Goal: Task Accomplishment & Management: Manage account settings

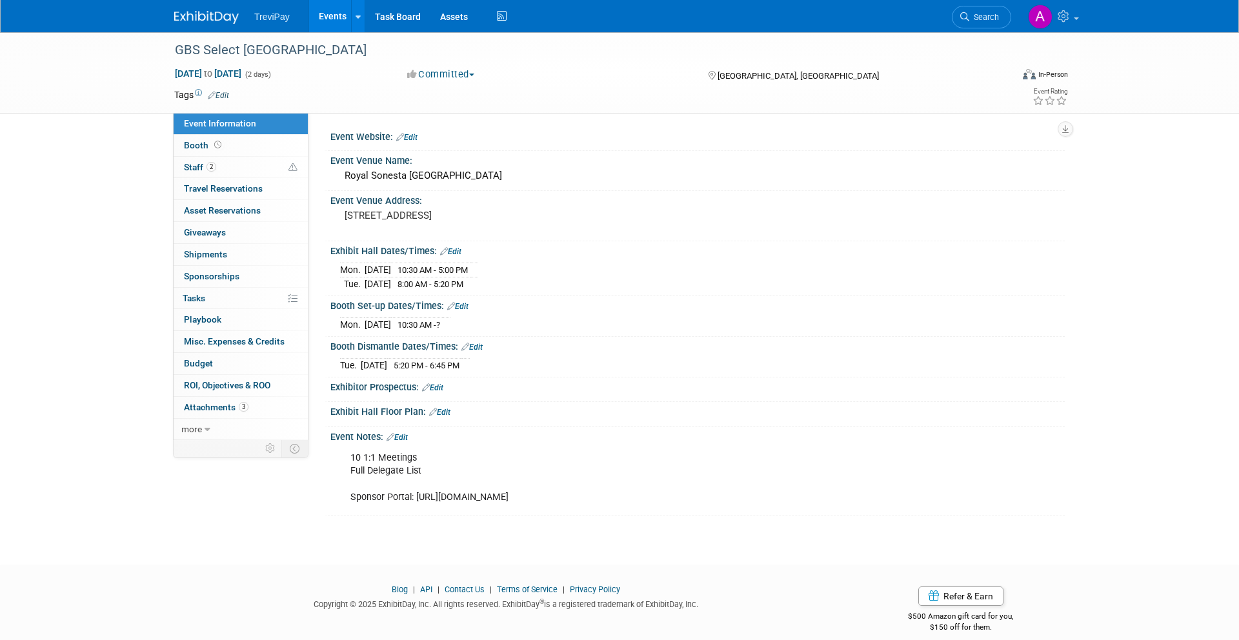
click at [233, 25] on div "TreviPay Events Add Event Bulk Upload Events Shareable Event Boards Recently Vi…" at bounding box center [619, 16] width 891 height 32
click at [227, 19] on img at bounding box center [206, 17] width 65 height 13
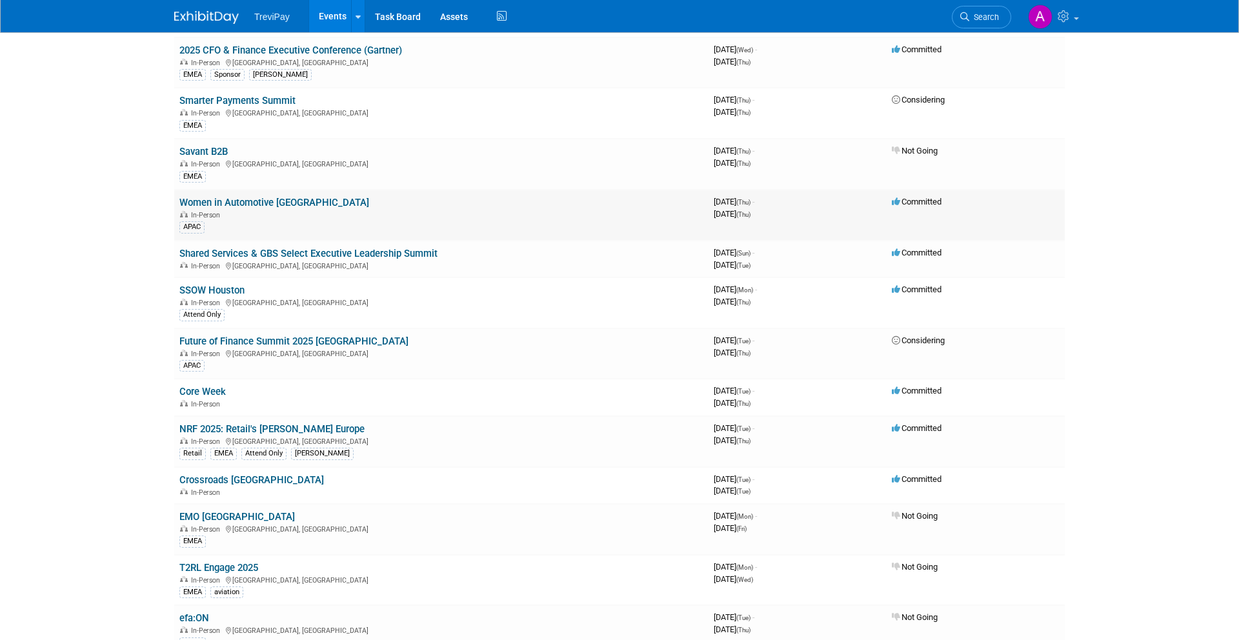
scroll to position [250, 0]
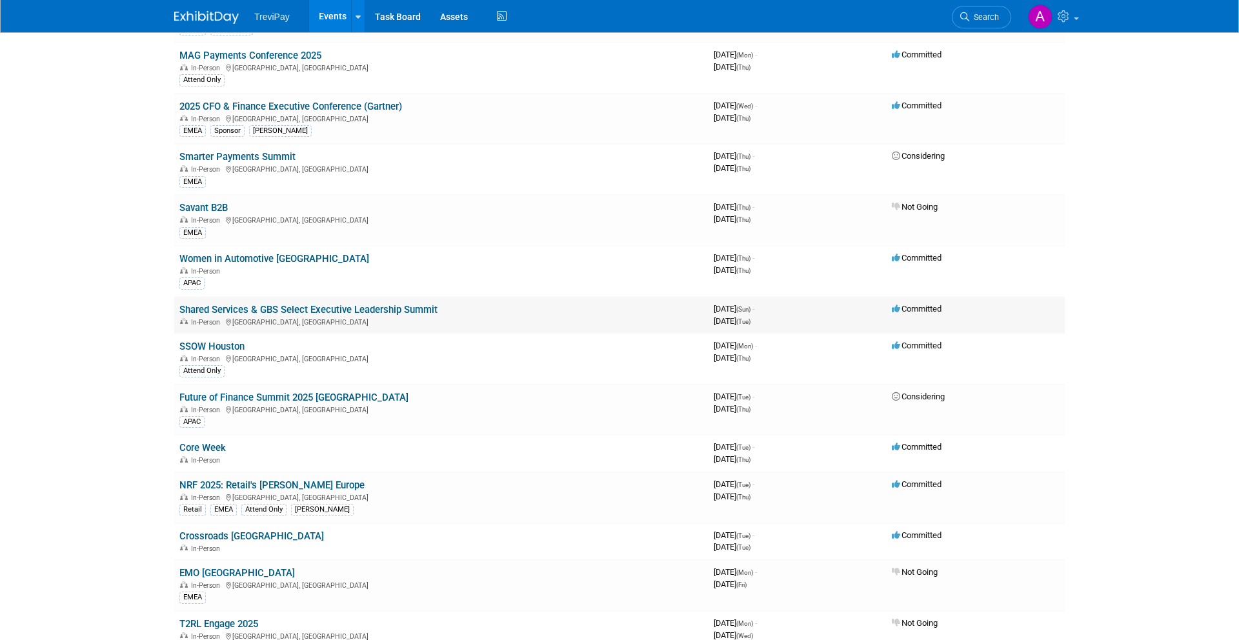
click at [290, 310] on link "Shared Services & GBS Select Executive Leadership Summit" at bounding box center [308, 310] width 258 height 12
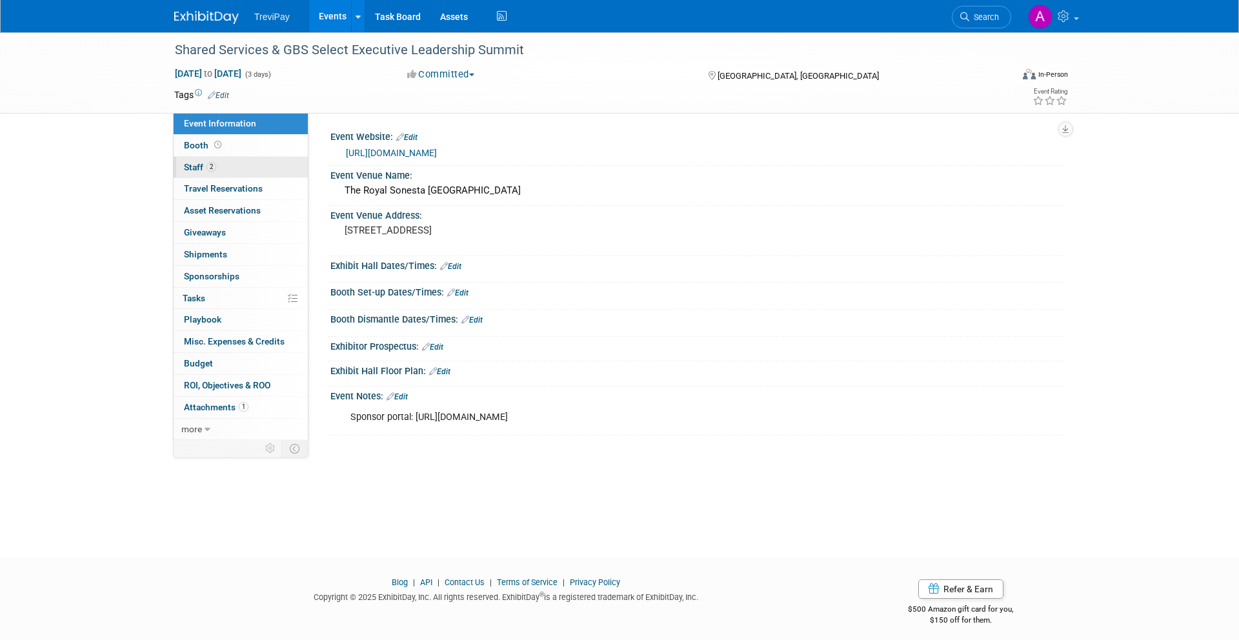
click at [241, 162] on link "2 Staff 2" at bounding box center [241, 167] width 134 height 21
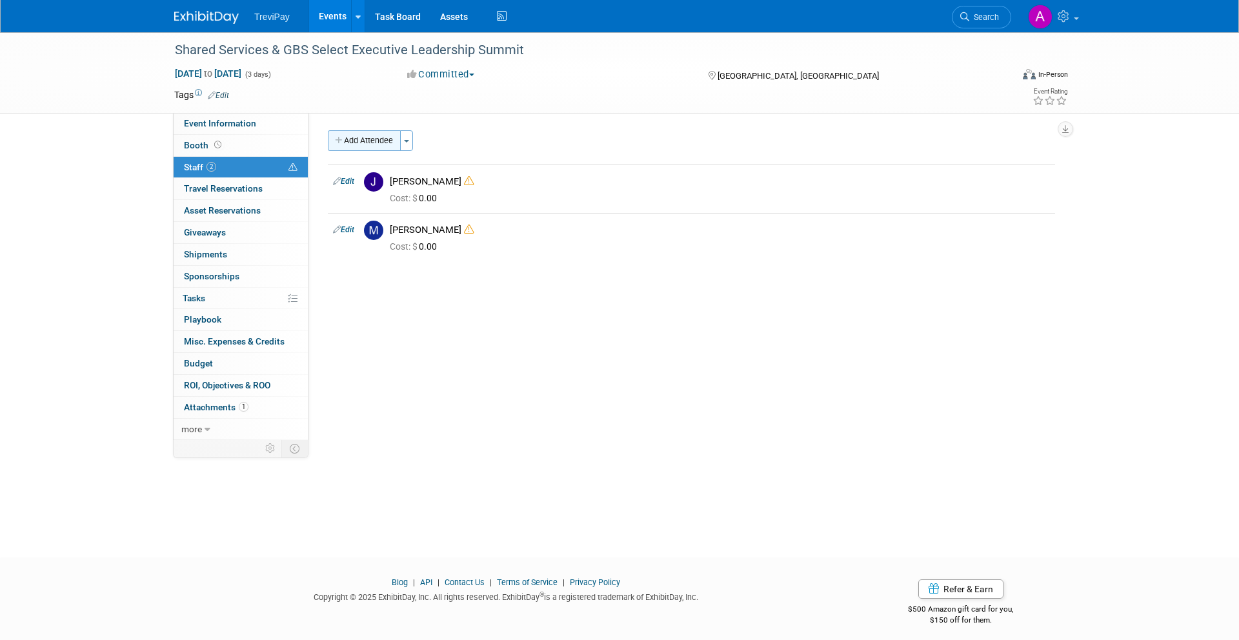
click at [374, 150] on button "Add Attendee" at bounding box center [364, 140] width 73 height 21
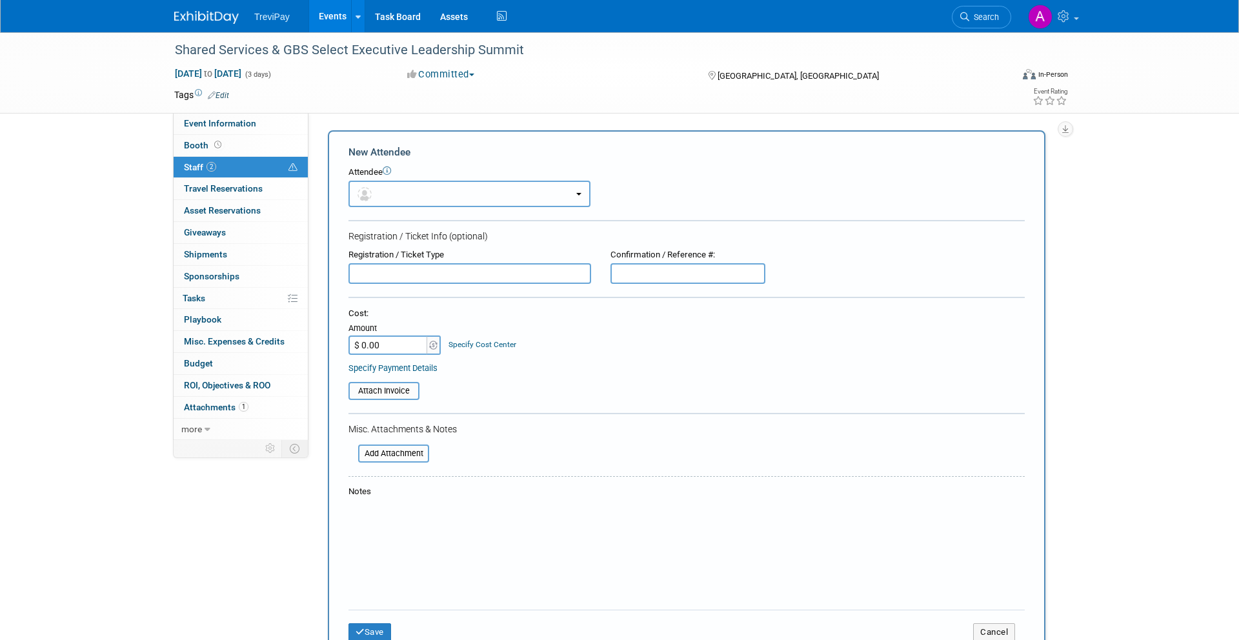
click at [421, 207] on button "button" at bounding box center [470, 194] width 242 height 26
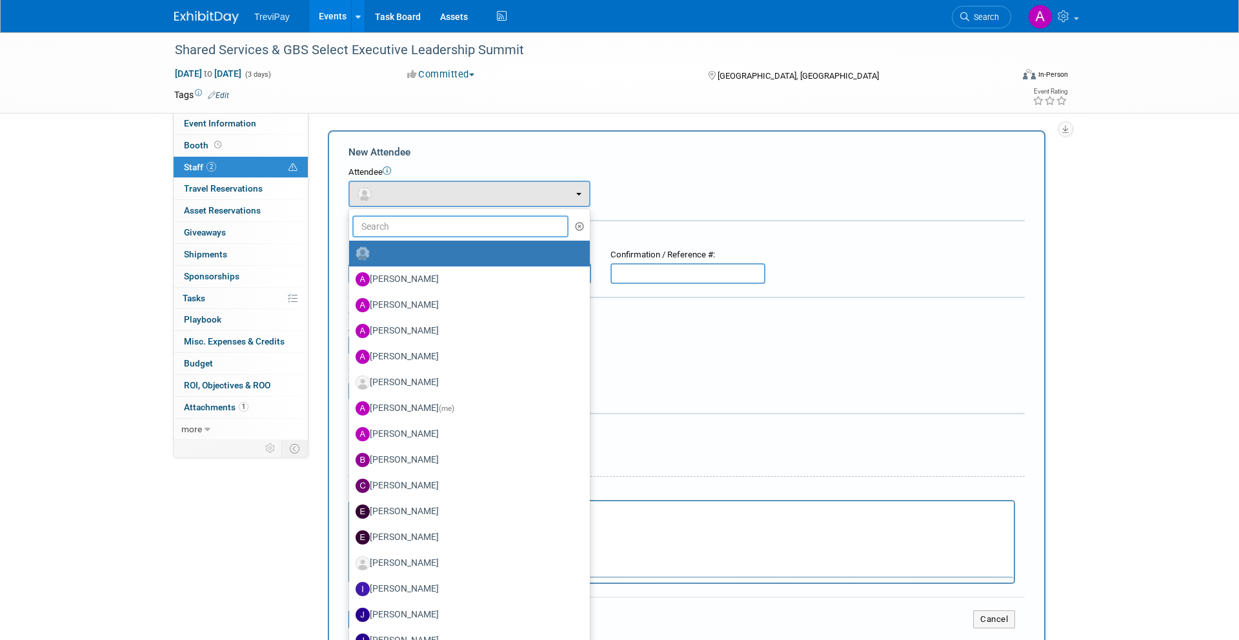
click at [419, 221] on input "text" at bounding box center [460, 227] width 216 height 22
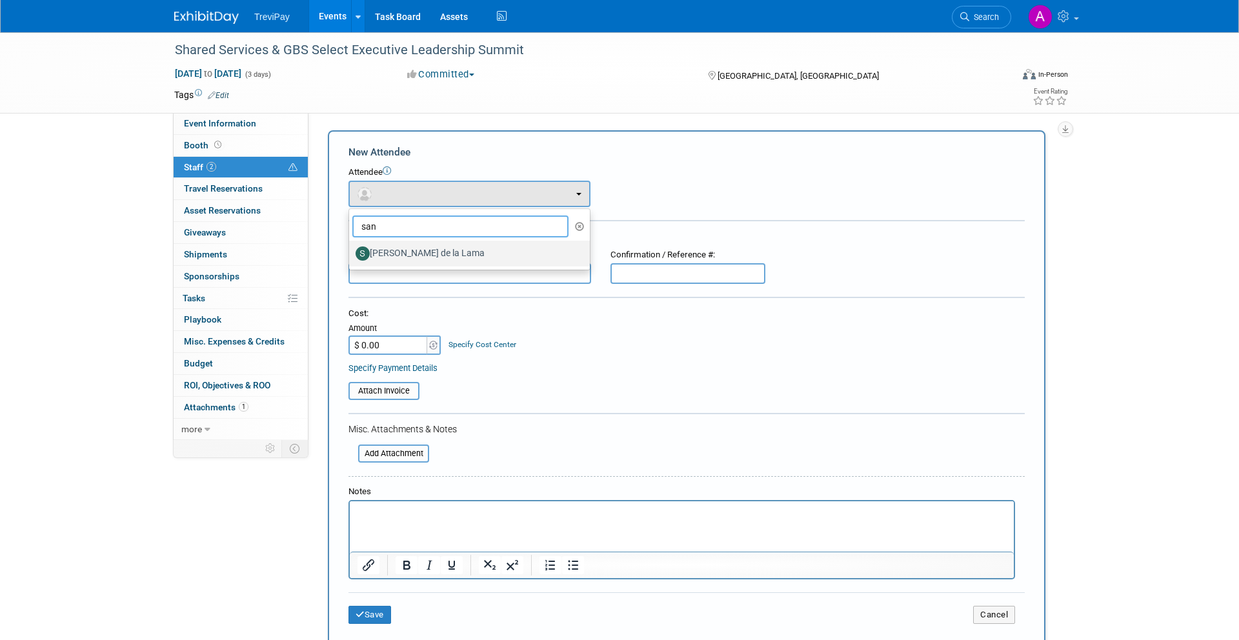
type input "san"
click at [415, 258] on label "[PERSON_NAME] de la Lama" at bounding box center [466, 253] width 221 height 21
click at [351, 256] on input "[PERSON_NAME] de la Lama" at bounding box center [347, 252] width 8 height 8
select select "023ef401-0e19-4252-a2db-801c79b1ca1c"
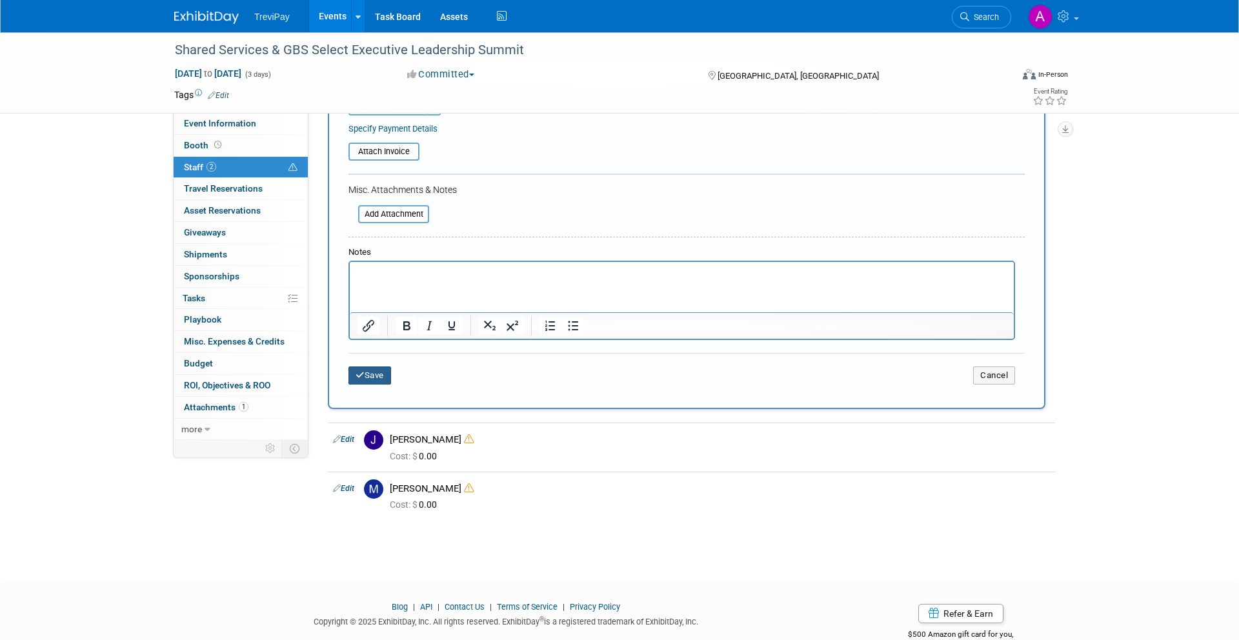
click at [372, 372] on button "Save" at bounding box center [370, 376] width 43 height 18
